Goal: Information Seeking & Learning: Learn about a topic

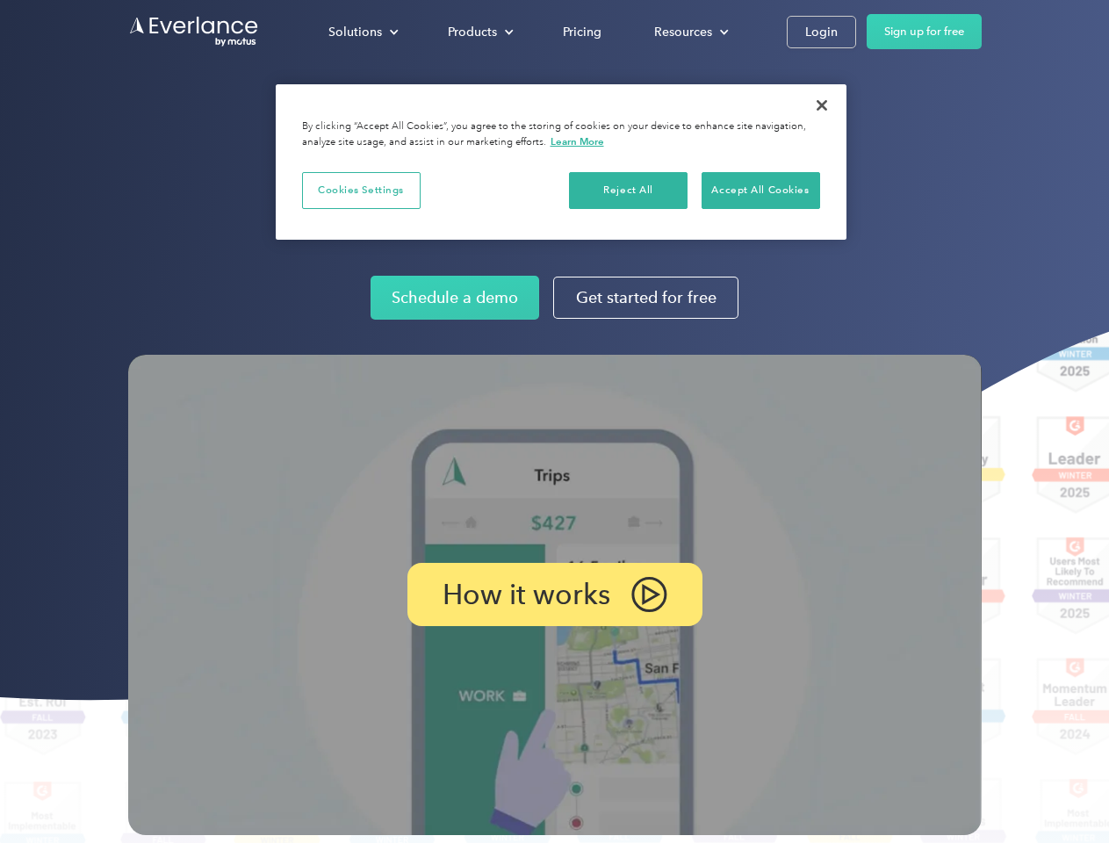
click at [554, 421] on img at bounding box center [554, 595] width 853 height 480
click at [363, 32] on div "Solutions" at bounding box center [355, 32] width 54 height 22
click at [479, 32] on div "Products" at bounding box center [472, 32] width 49 height 22
click at [689, 32] on div "Resources" at bounding box center [683, 32] width 58 height 22
click at [554, 594] on p "How it works" at bounding box center [527, 594] width 168 height 21
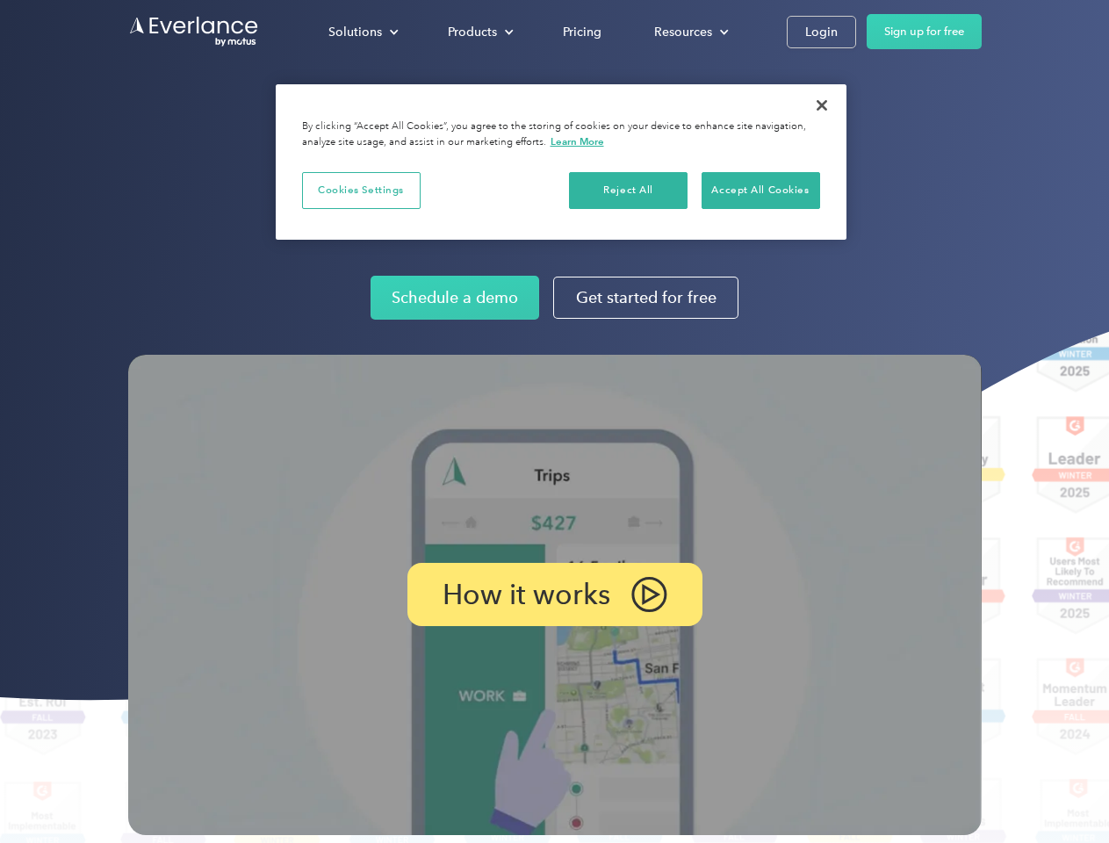
click at [361, 190] on button "Cookies Settings" at bounding box center [361, 190] width 119 height 37
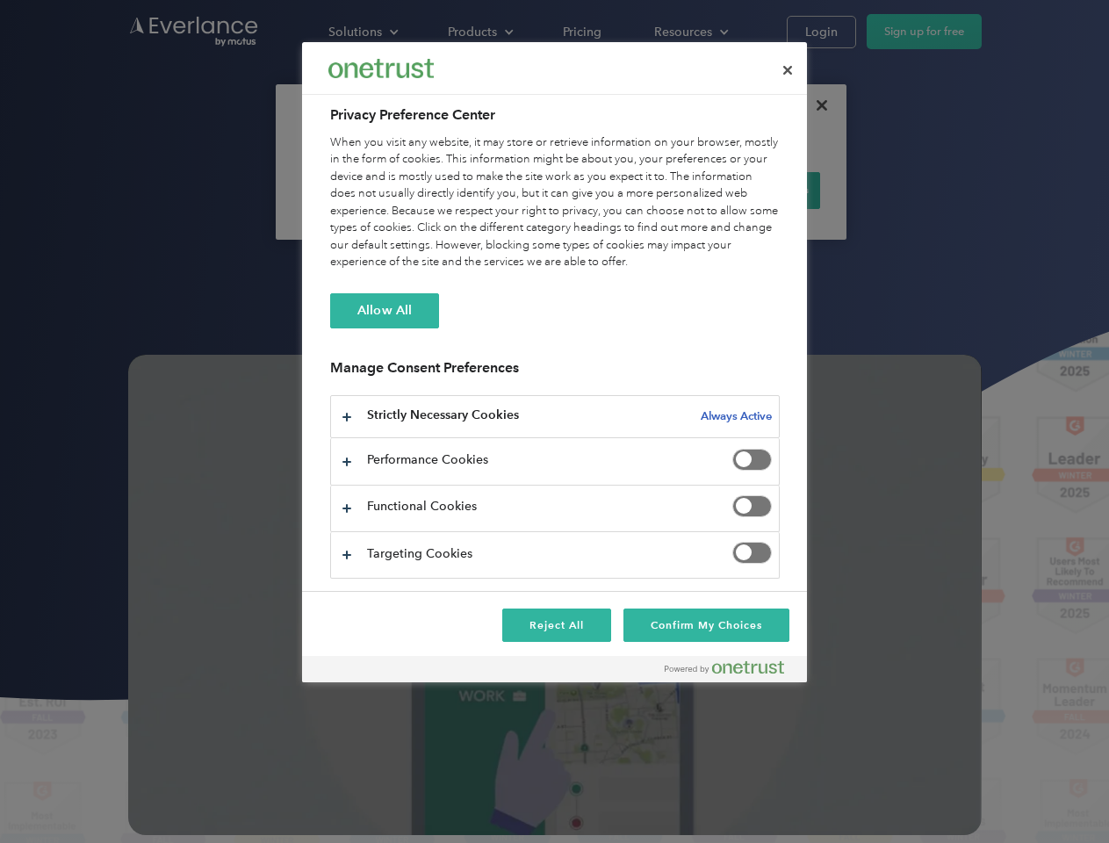
click at [629, 190] on div "When you visit any website, it may store or retrieve information on your browse…" at bounding box center [555, 202] width 450 height 137
click at [760, 190] on div "When you visit any website, it may store or retrieve information on your browse…" at bounding box center [555, 202] width 450 height 137
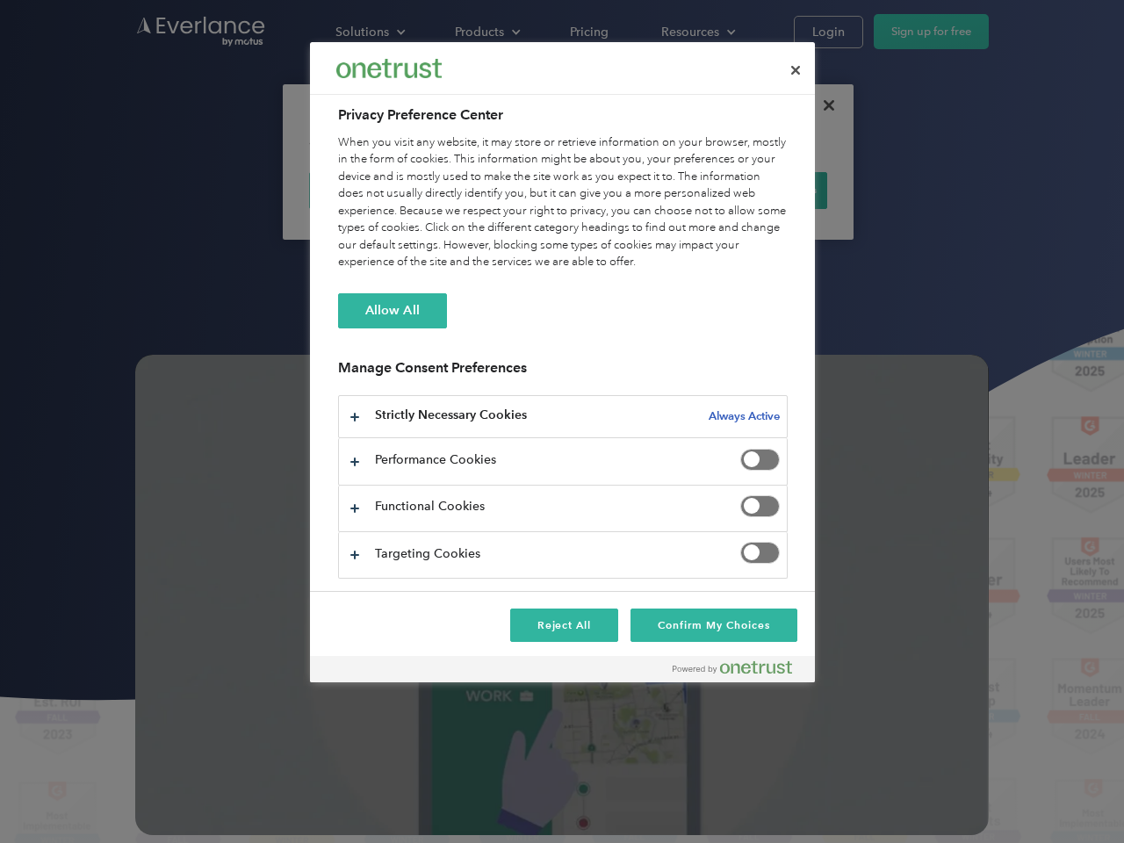
click at [822, 105] on div at bounding box center [562, 421] width 1124 height 843
